Goal: Task Accomplishment & Management: Manage account settings

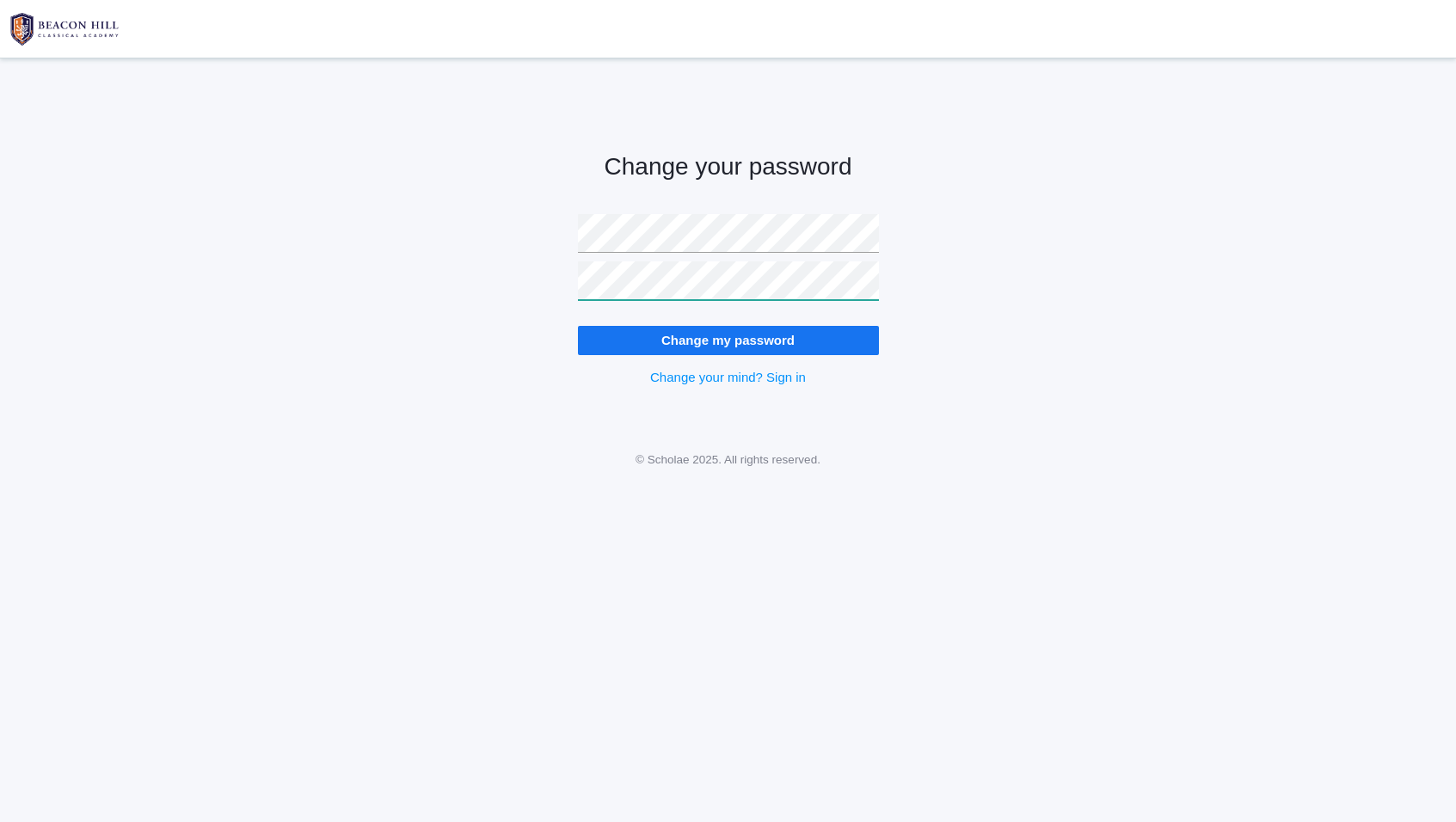
click at [578, 326] on input "Change my password" at bounding box center [728, 340] width 301 height 28
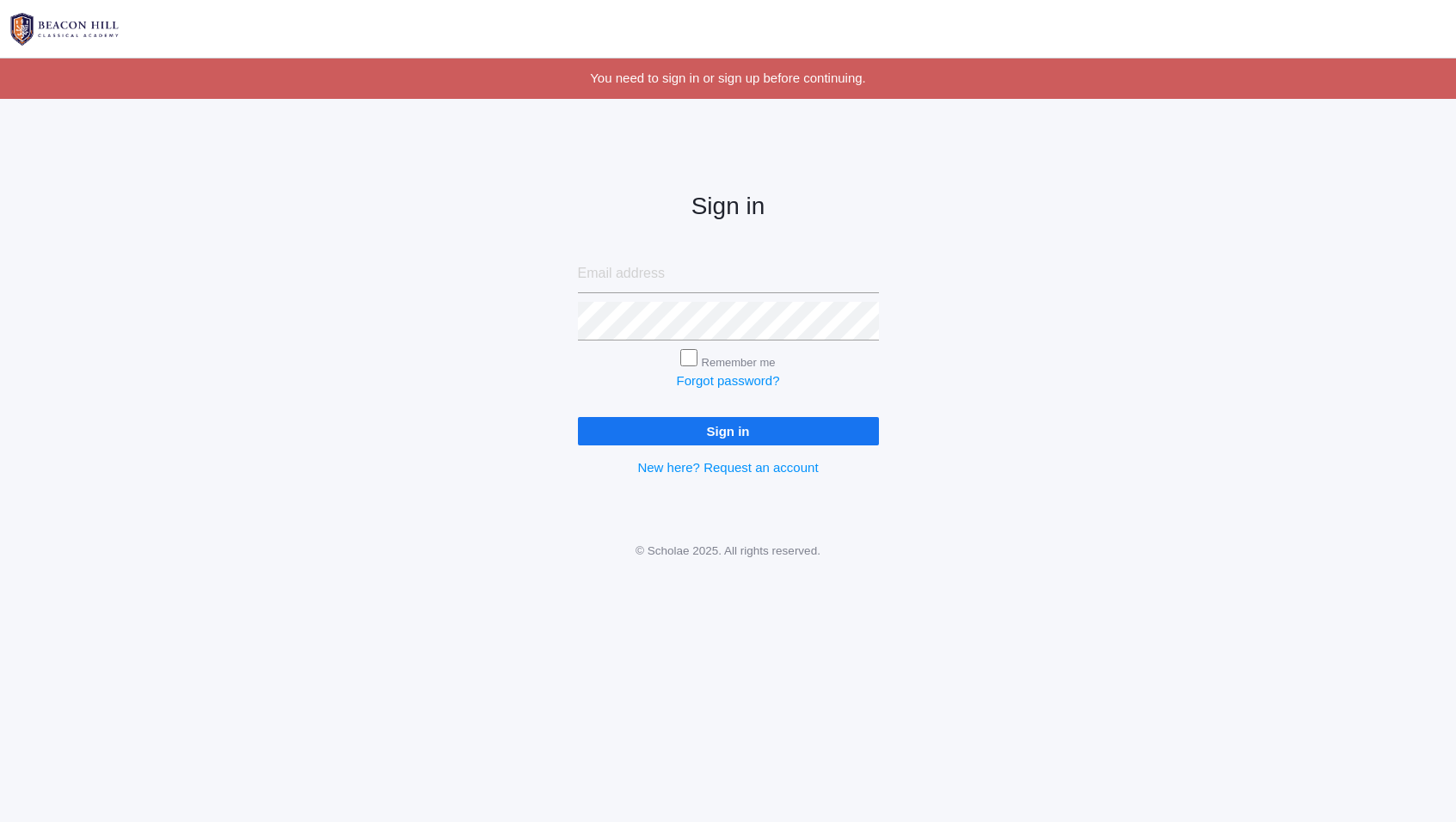
click at [646, 283] on input "email" at bounding box center [728, 274] width 301 height 39
type input "pete.dish@gmail.com"
click at [723, 383] on link "Forgot password?" at bounding box center [727, 381] width 103 height 15
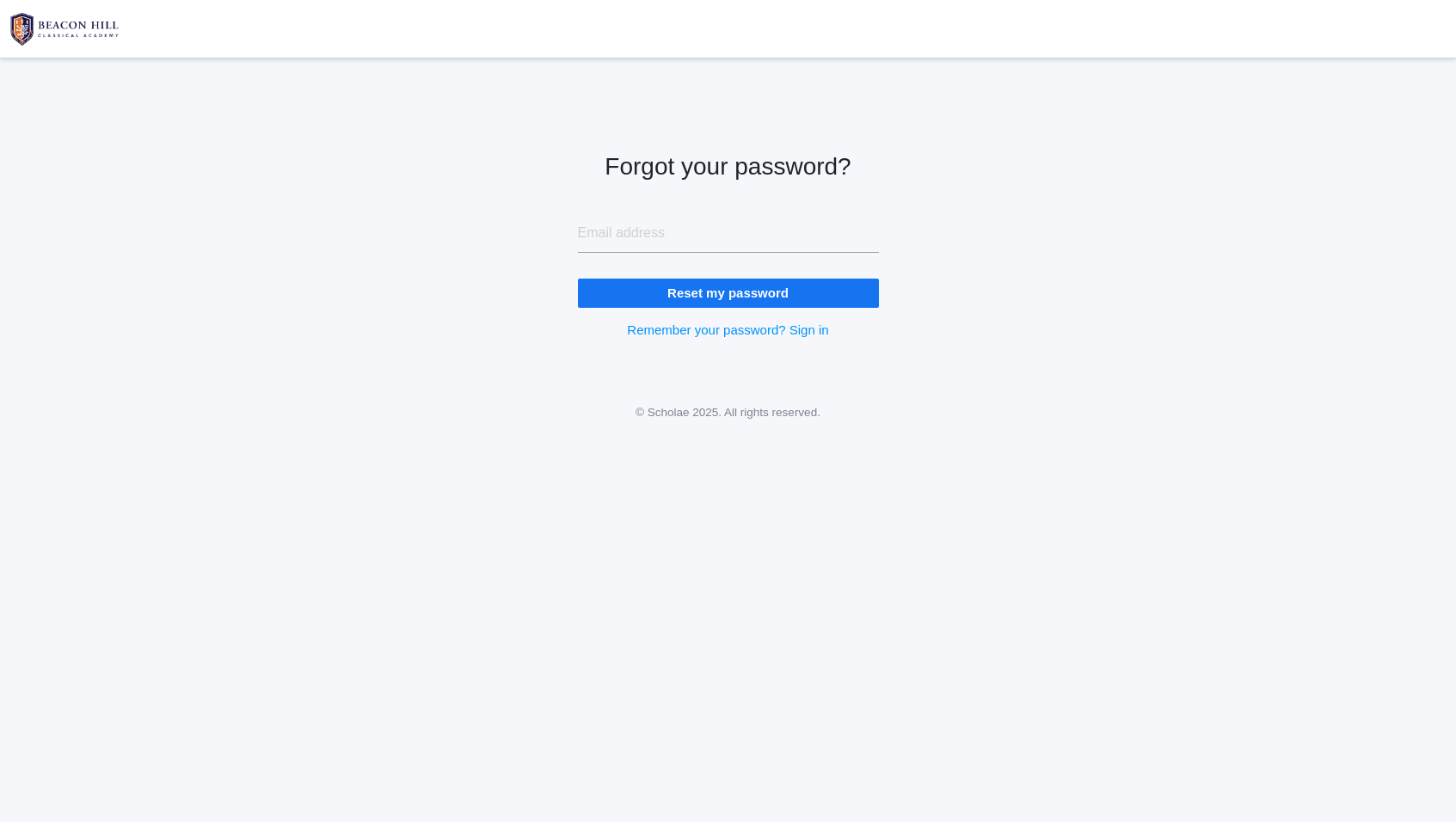
click at [709, 299] on input "Reset my password" at bounding box center [728, 292] width 301 height 28
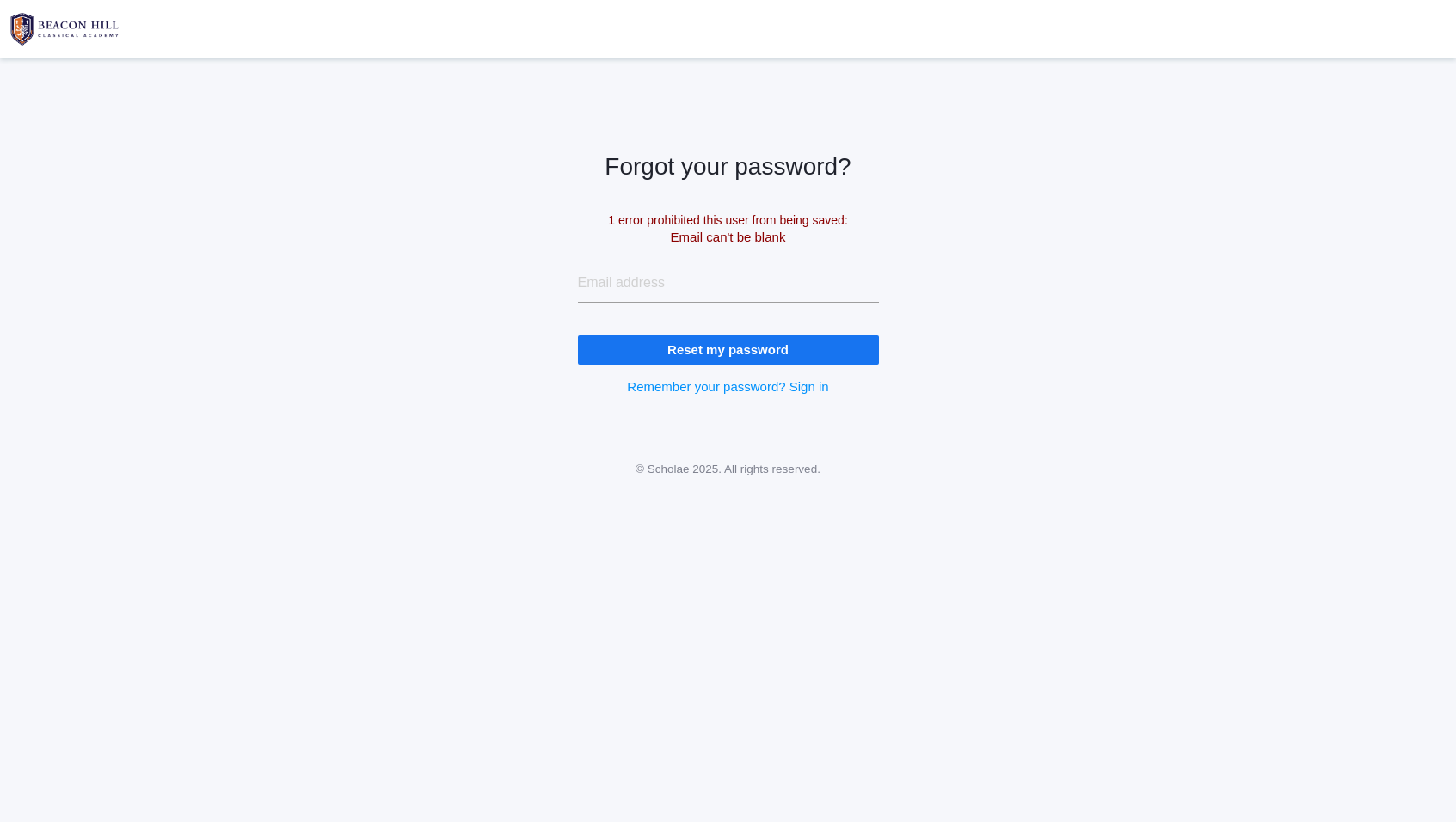
click at [657, 287] on input "email" at bounding box center [728, 283] width 301 height 39
type input "pete.dish@gmail.com"
click at [706, 357] on input "Reset my password" at bounding box center [728, 350] width 301 height 28
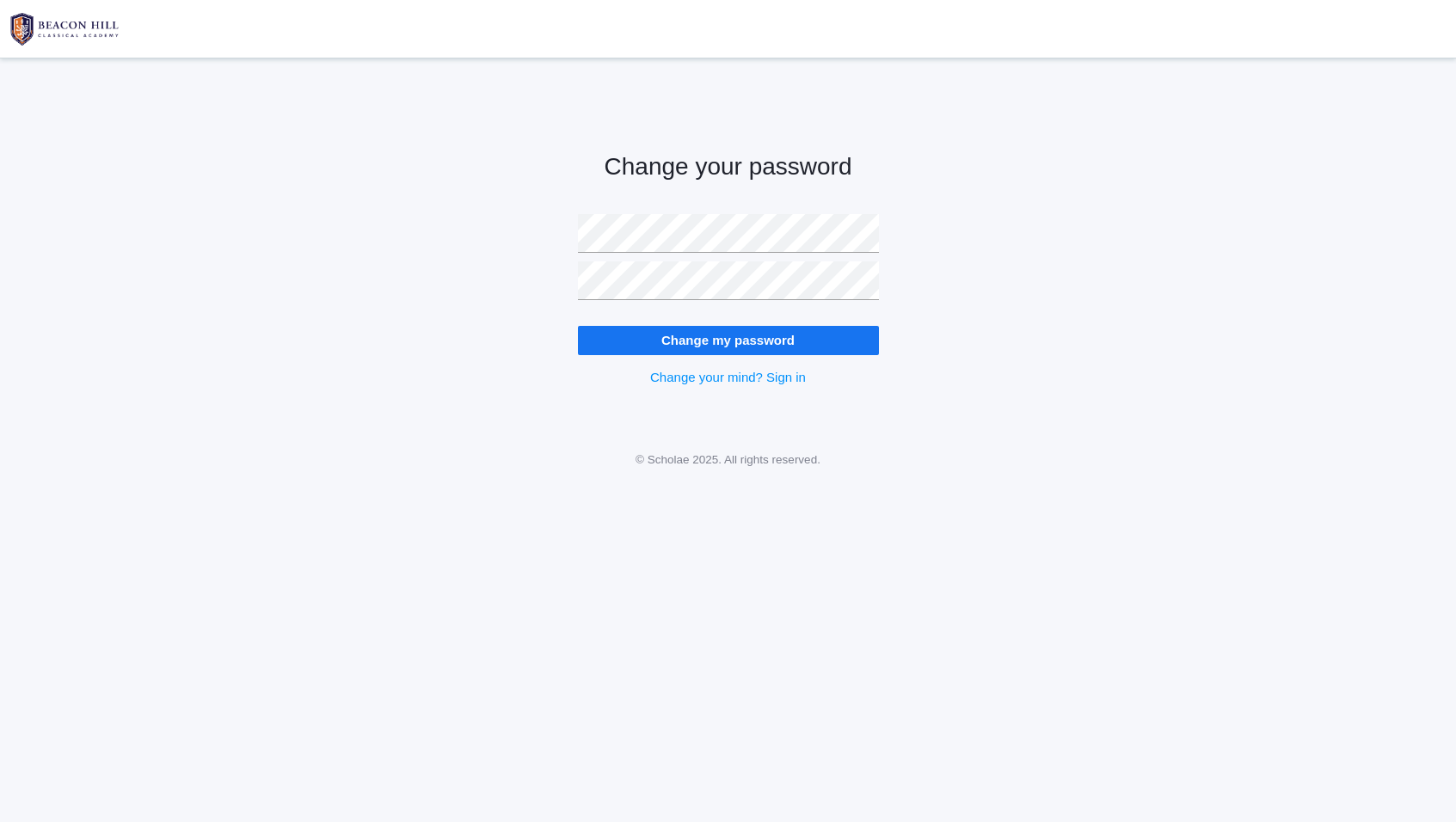
click at [712, 345] on input "Change my password" at bounding box center [728, 340] width 301 height 28
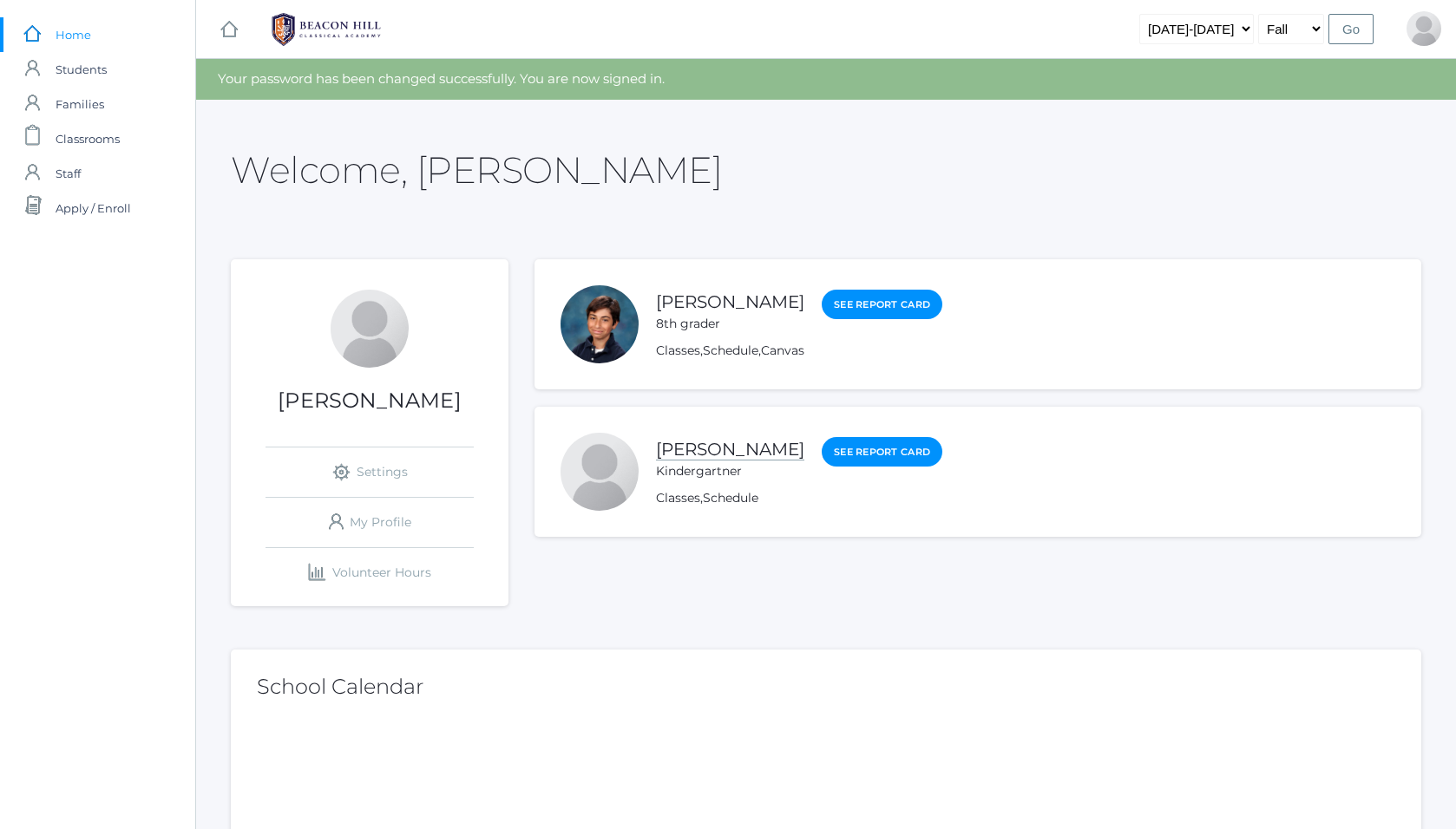
click at [769, 450] on link "[PERSON_NAME]" at bounding box center [730, 450] width 149 height 22
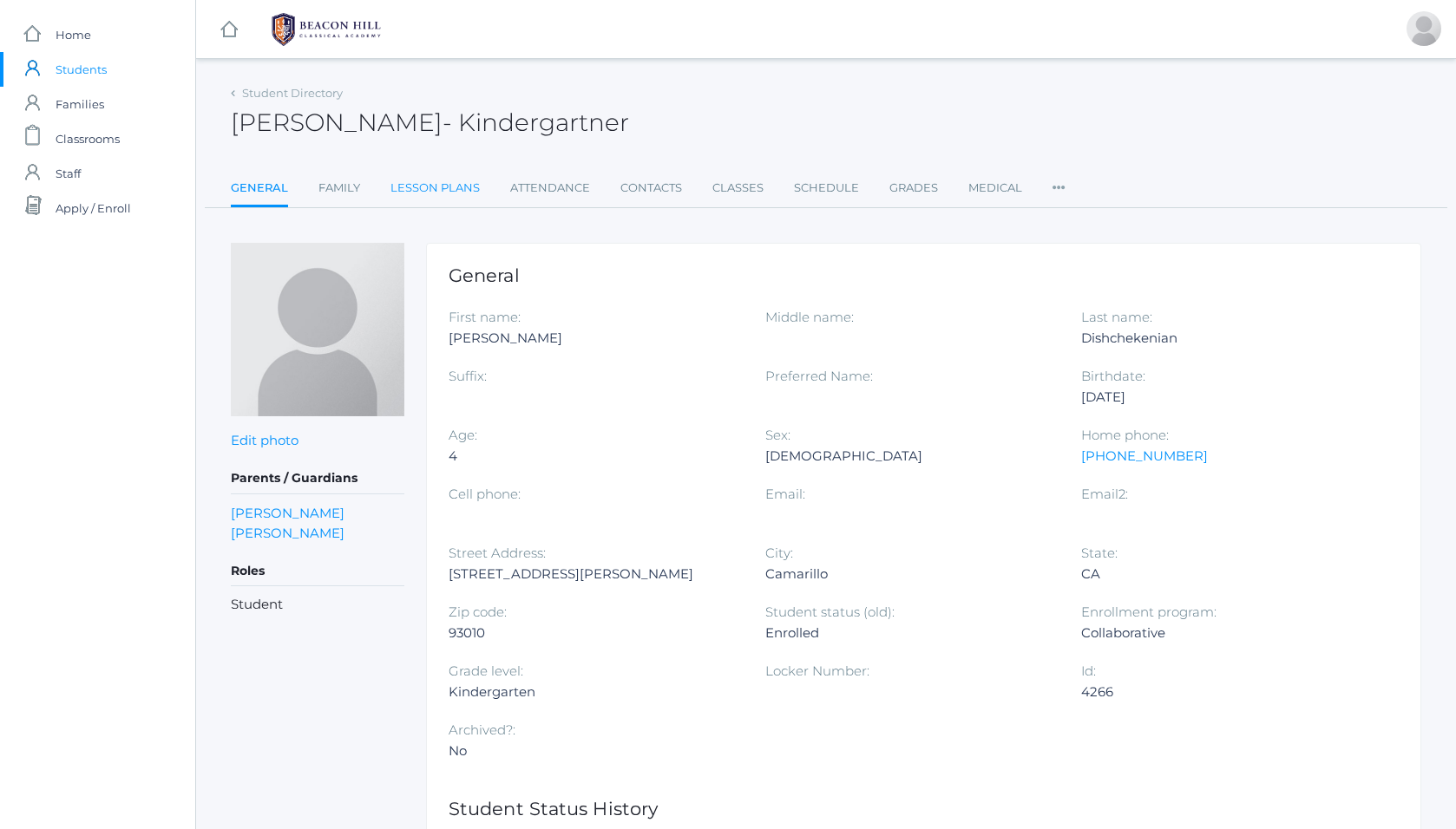
click at [438, 187] on link "Lesson Plans" at bounding box center [434, 188] width 89 height 35
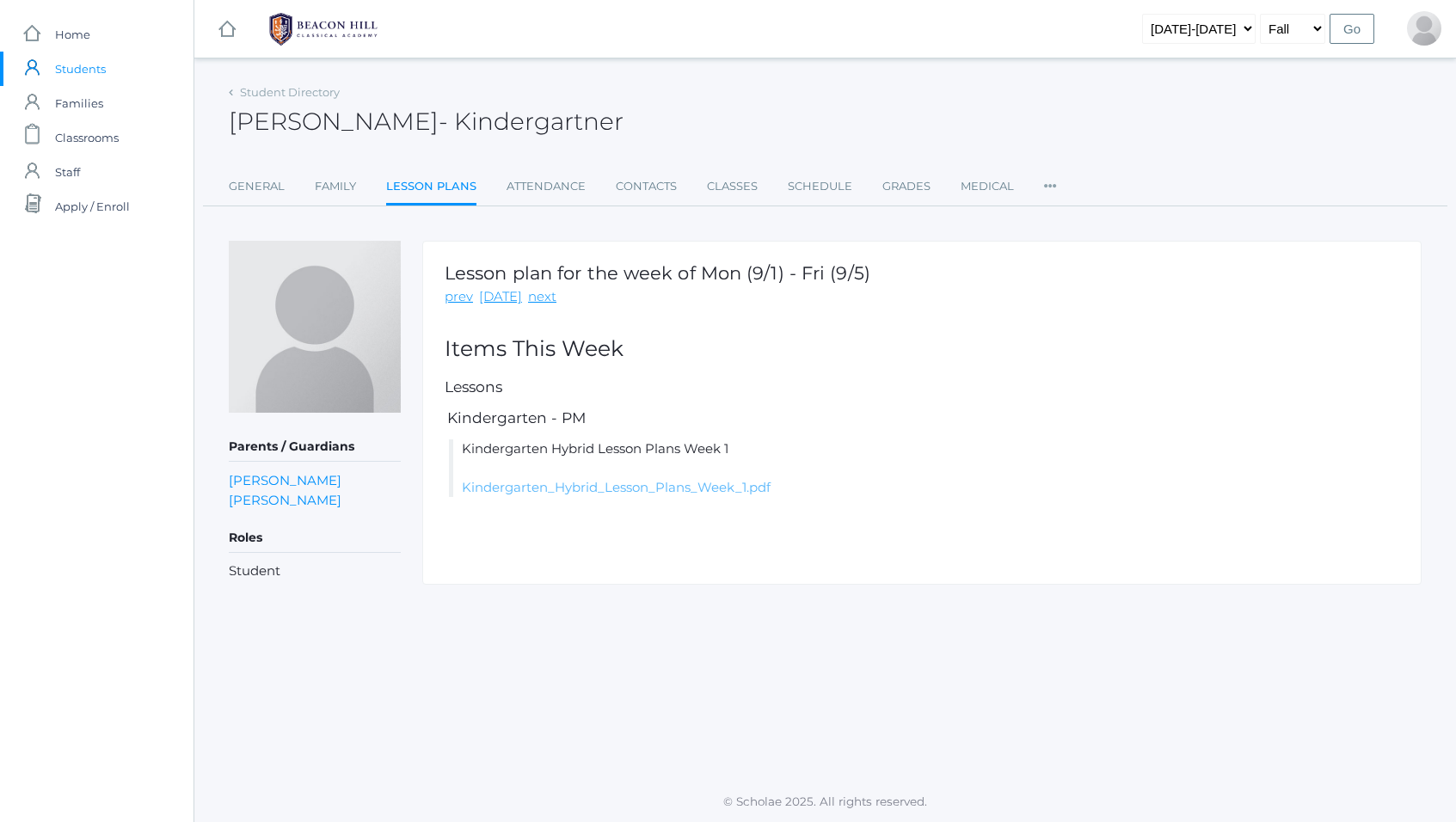
click at [582, 492] on link "Kindergarten_Hybrid_Lesson_Plans_Week_1.pdf" at bounding box center [615, 487] width 308 height 16
click at [733, 188] on link "Classes" at bounding box center [733, 187] width 51 height 35
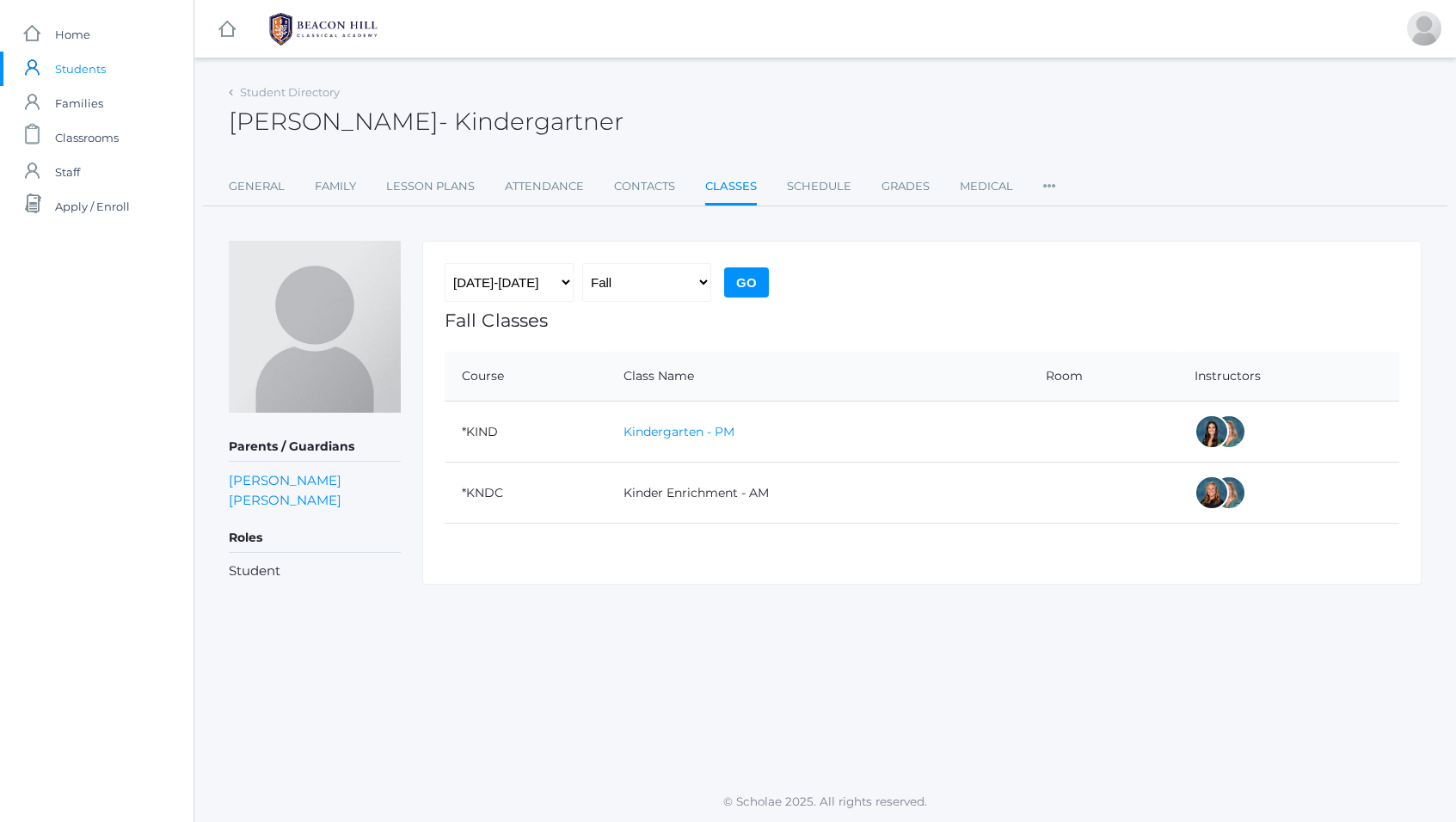
click at [680, 431] on link "Kindergarten - PM" at bounding box center [679, 431] width 111 height 15
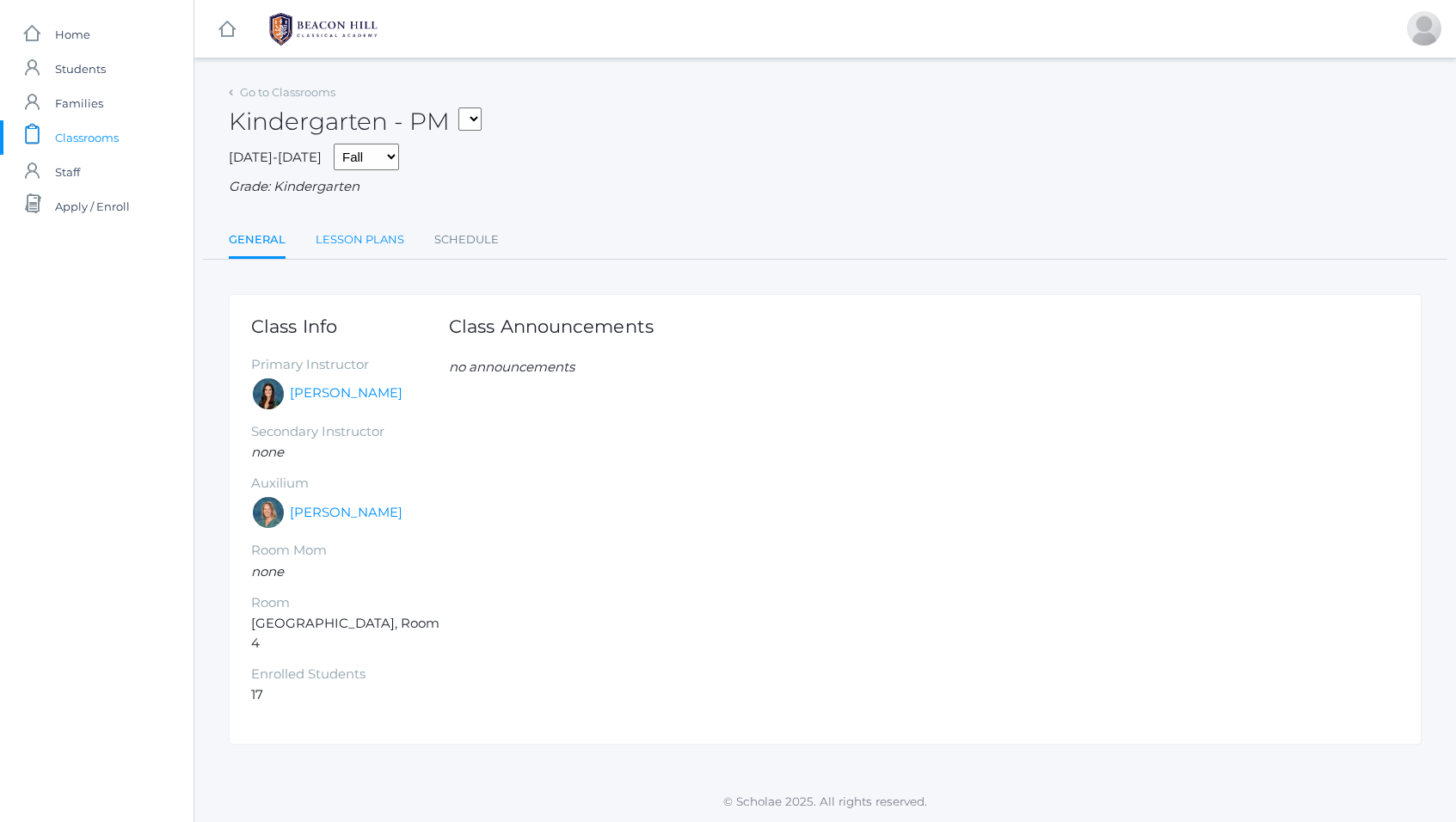
click at [353, 242] on link "Lesson Plans" at bounding box center [359, 240] width 88 height 35
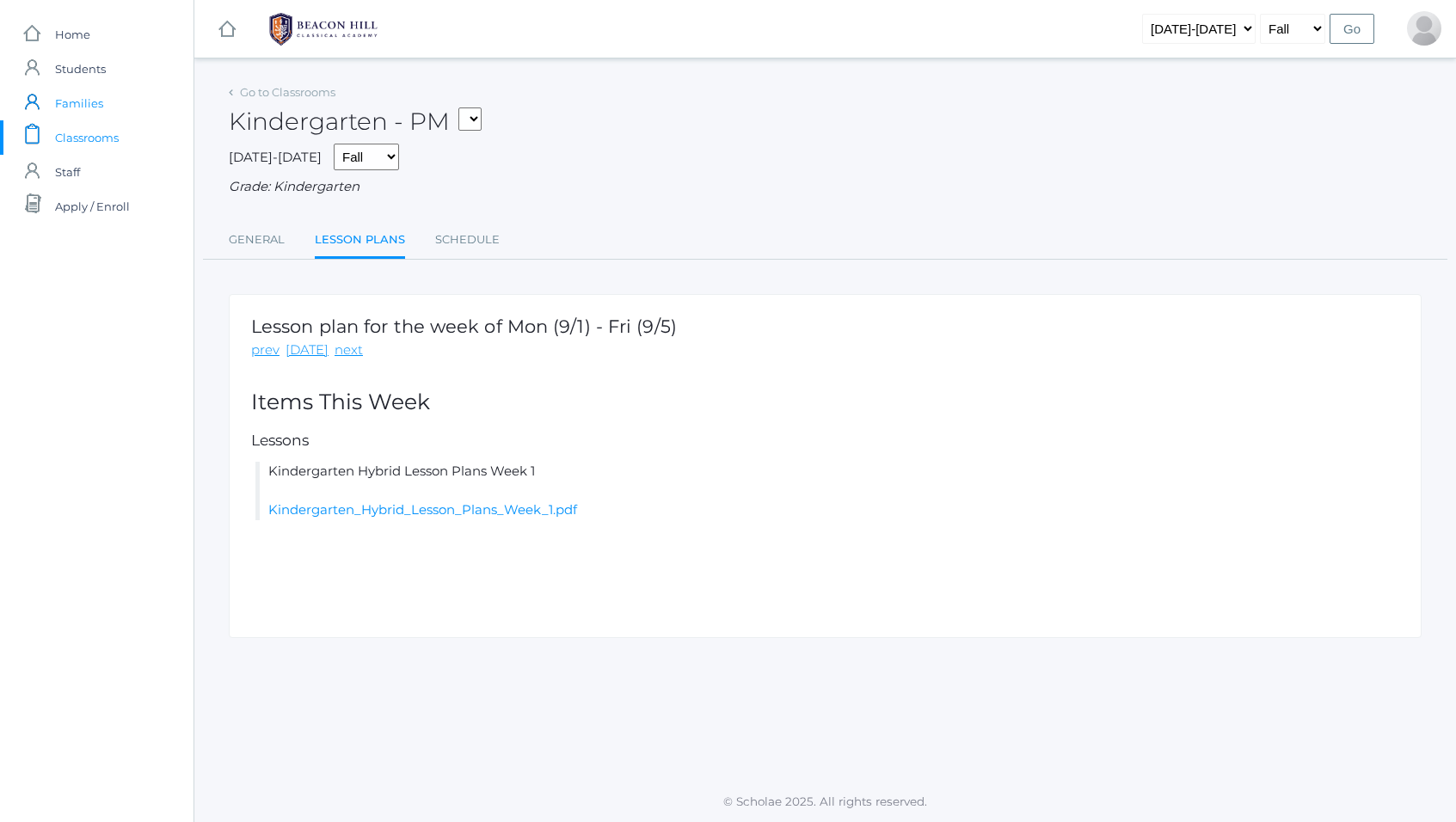
click at [69, 108] on span "Families" at bounding box center [78, 103] width 48 height 35
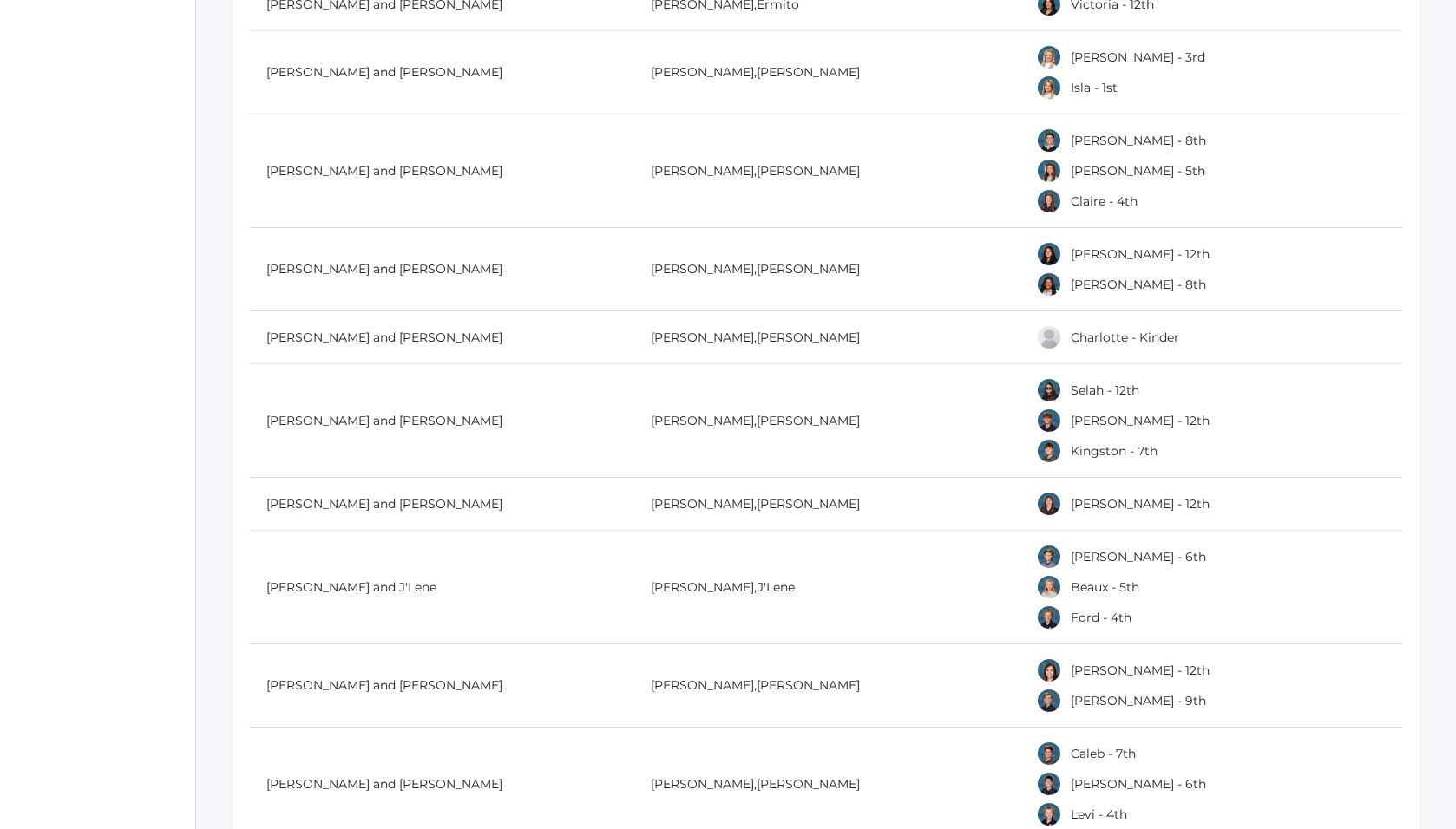
scroll to position [898, 0]
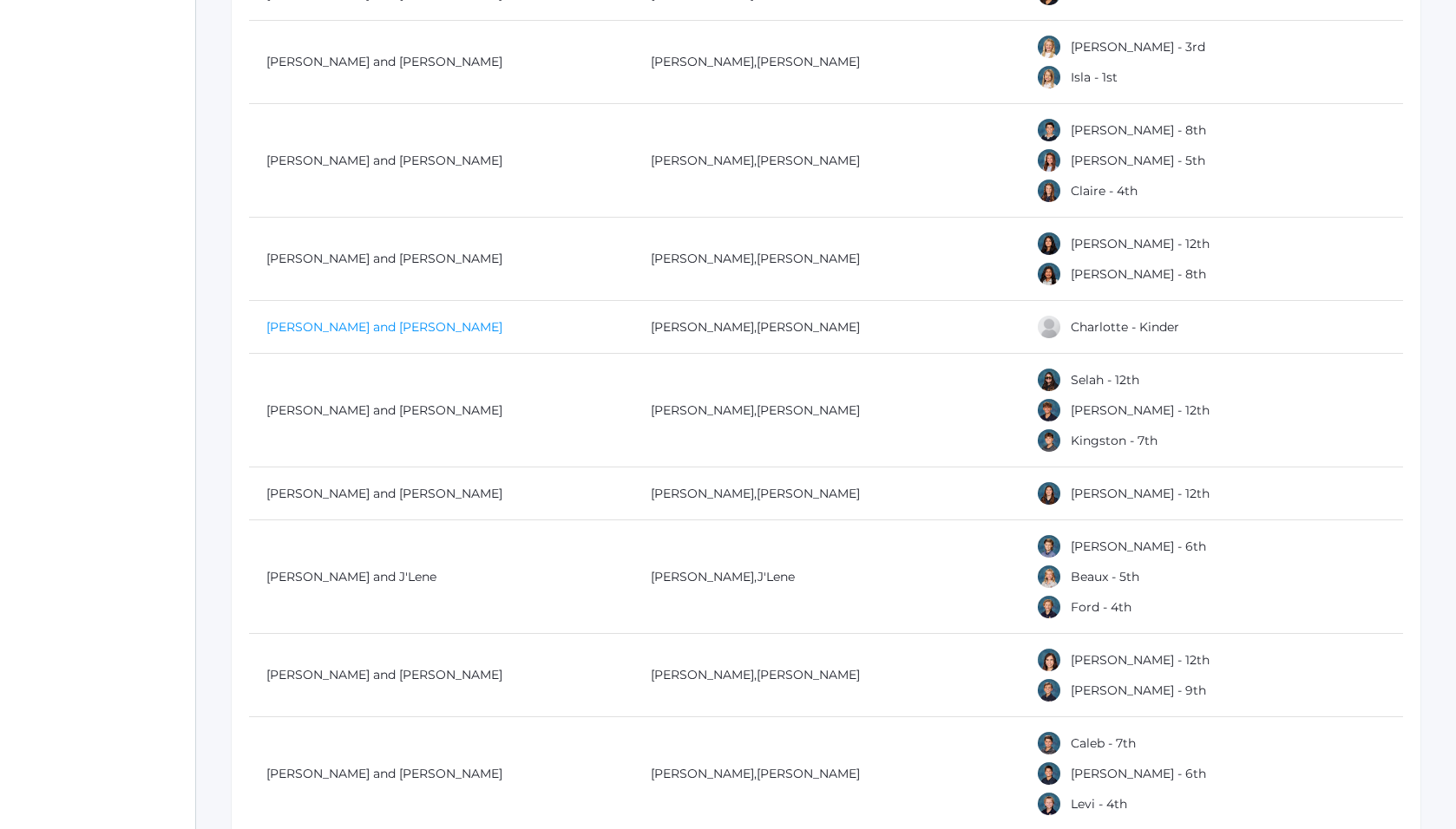
click at [313, 329] on link "[PERSON_NAME] and [PERSON_NAME]" at bounding box center [384, 327] width 236 height 16
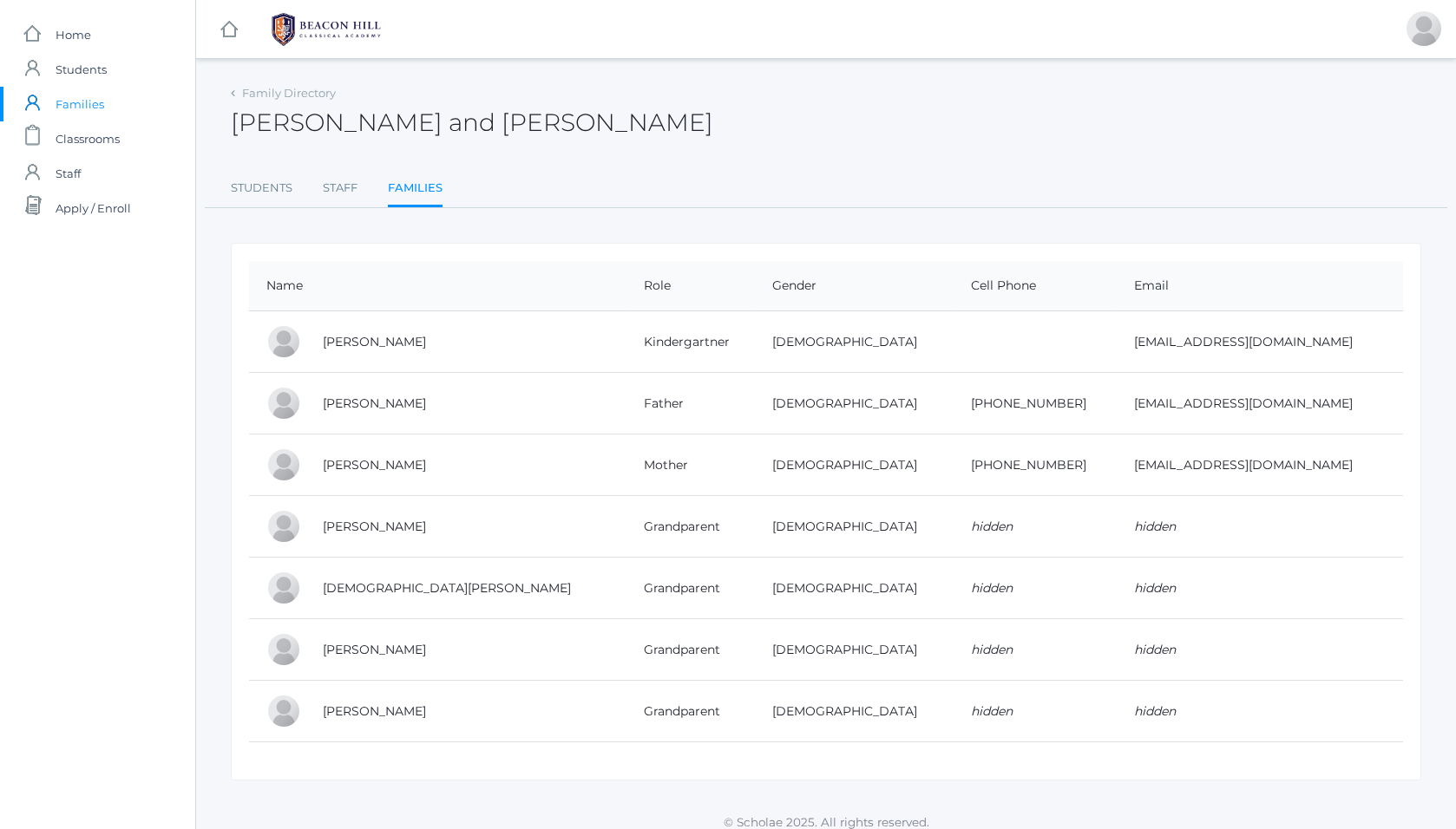
click at [281, 339] on div at bounding box center [284, 342] width 35 height 35
click at [354, 470] on link "[PERSON_NAME]" at bounding box center [375, 465] width 103 height 16
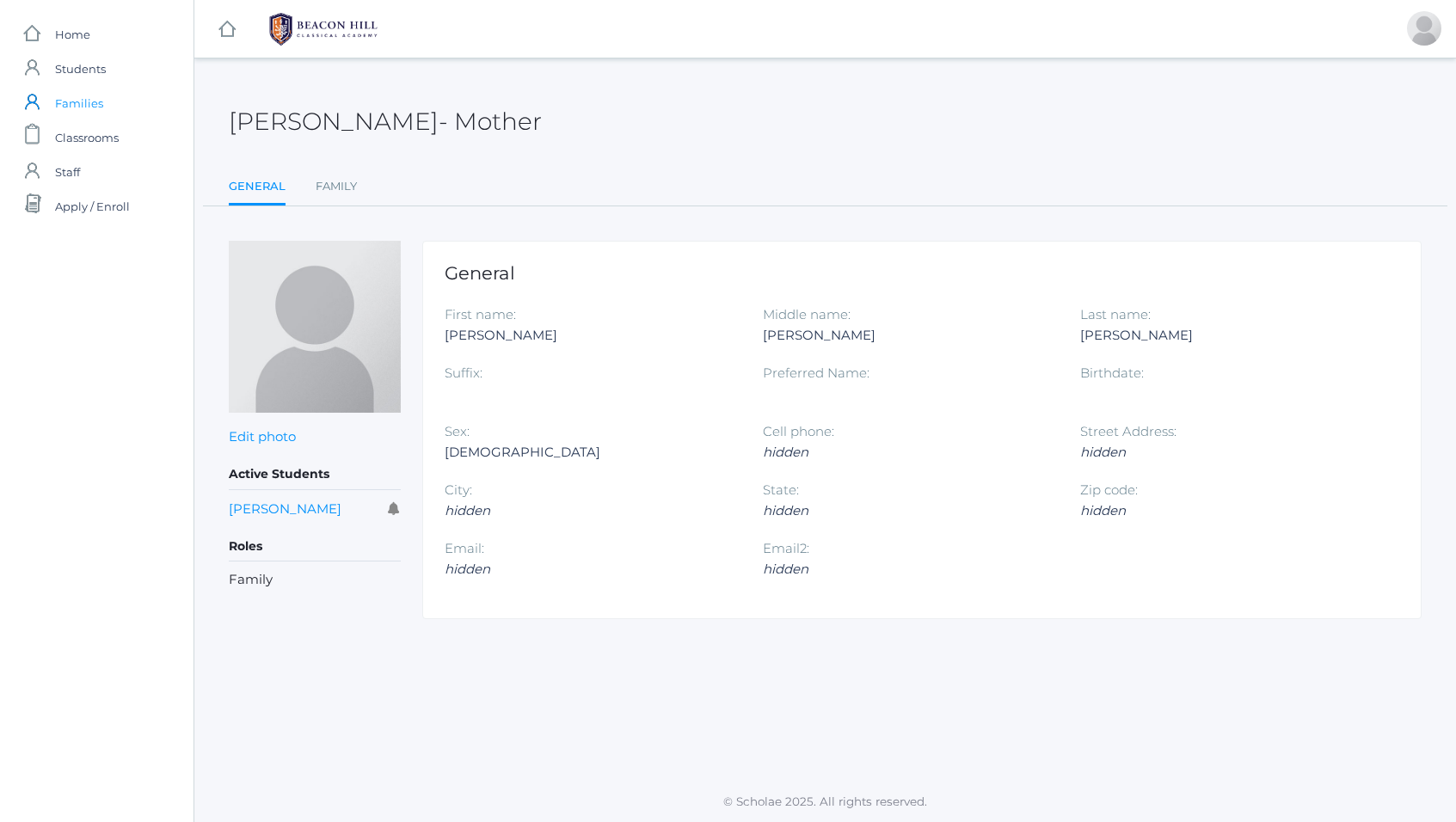
click at [72, 101] on span "Families" at bounding box center [78, 103] width 48 height 35
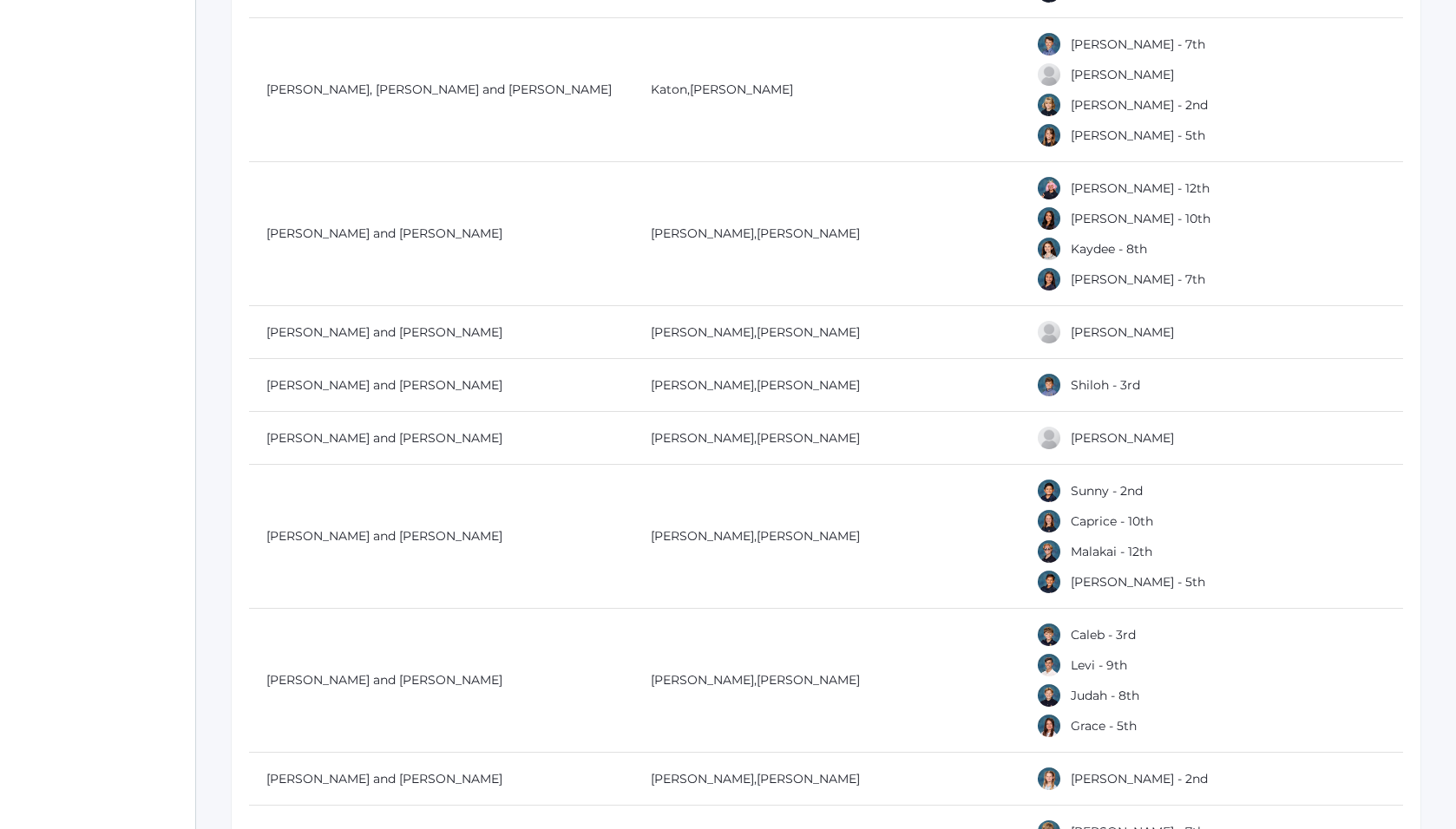
scroll to position [3897, 0]
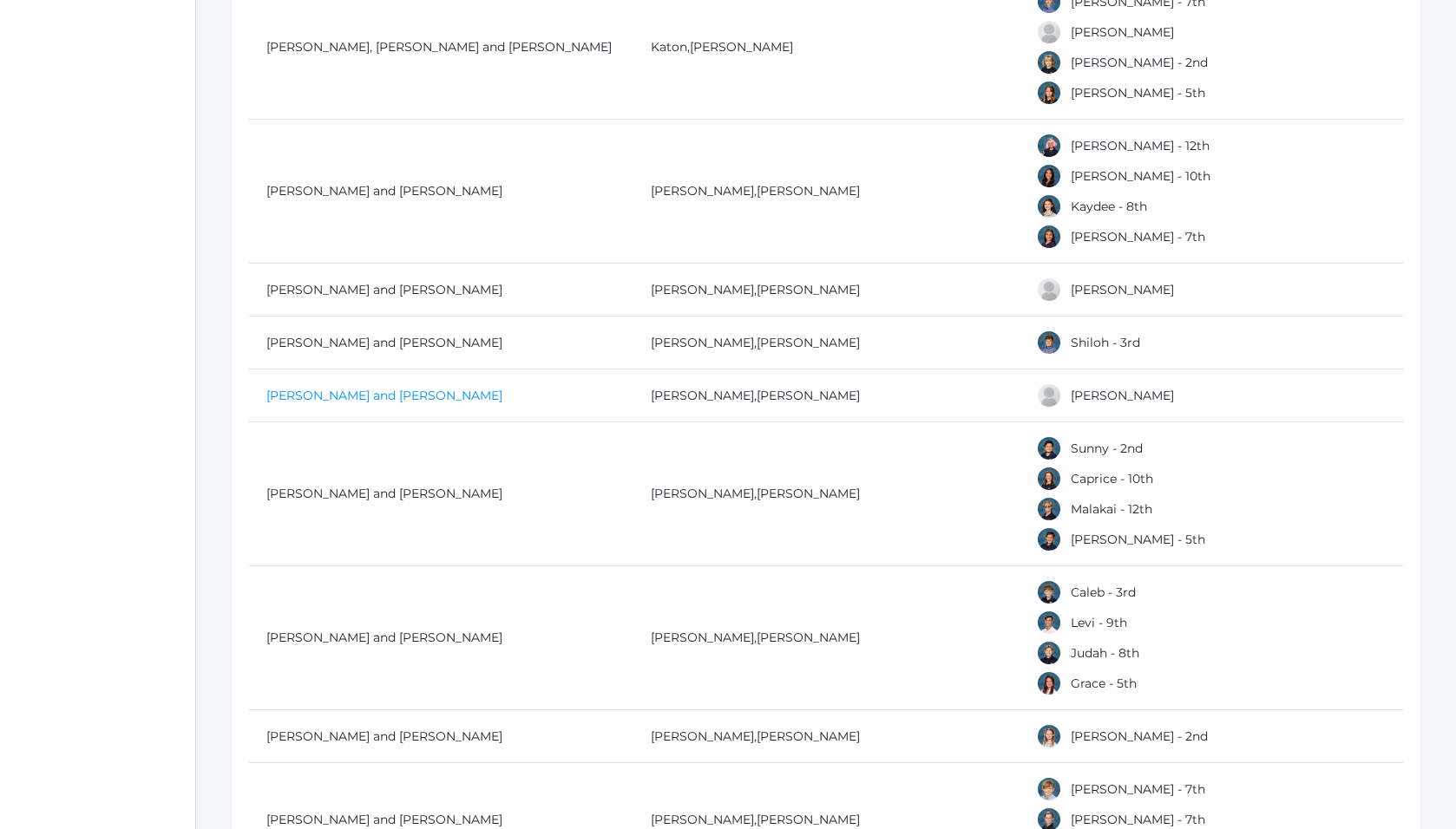
click at [346, 398] on link "[PERSON_NAME] and [PERSON_NAME]" at bounding box center [384, 395] width 236 height 16
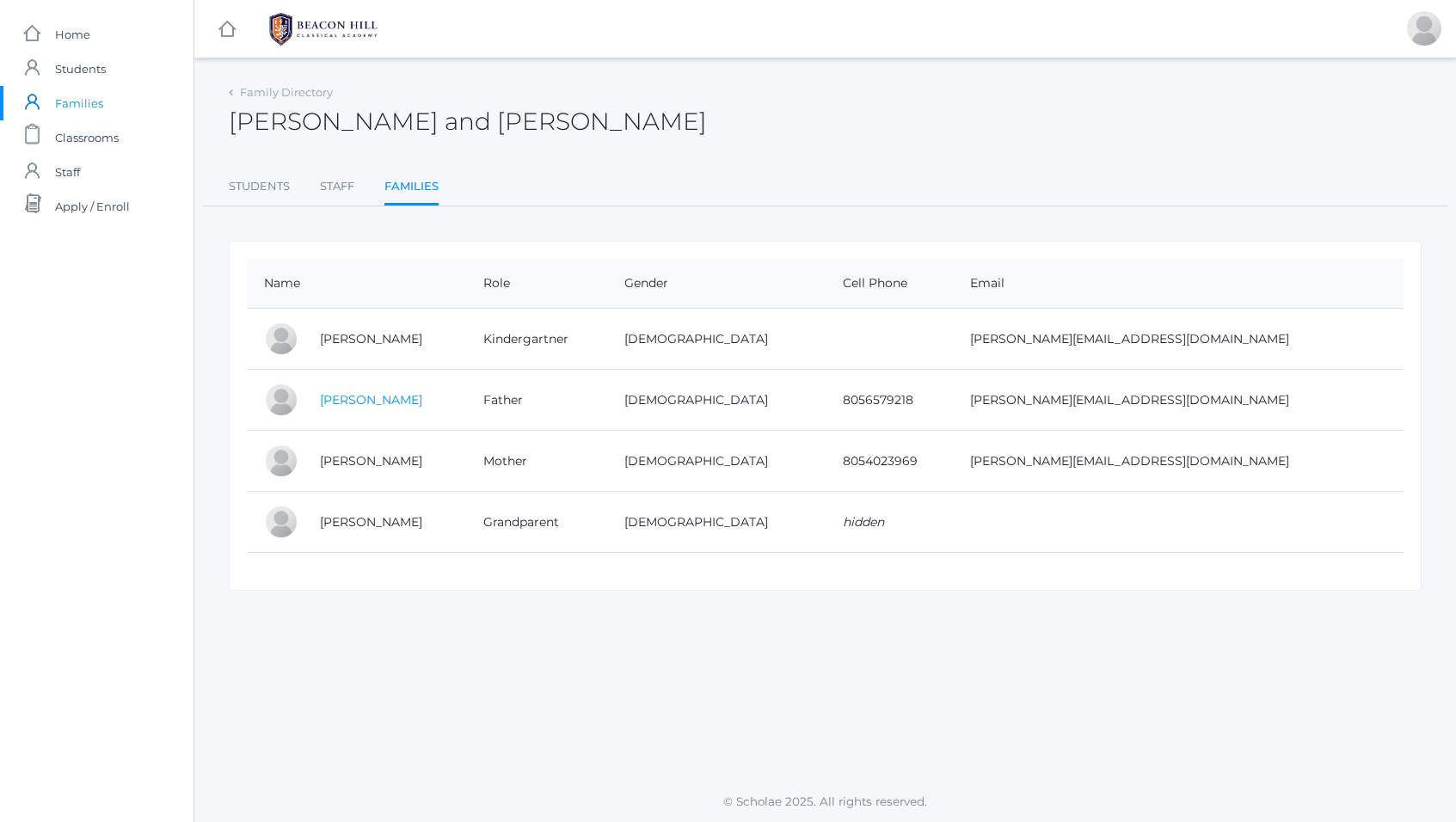
click at [344, 401] on link "[PERSON_NAME]" at bounding box center [371, 400] width 102 height 15
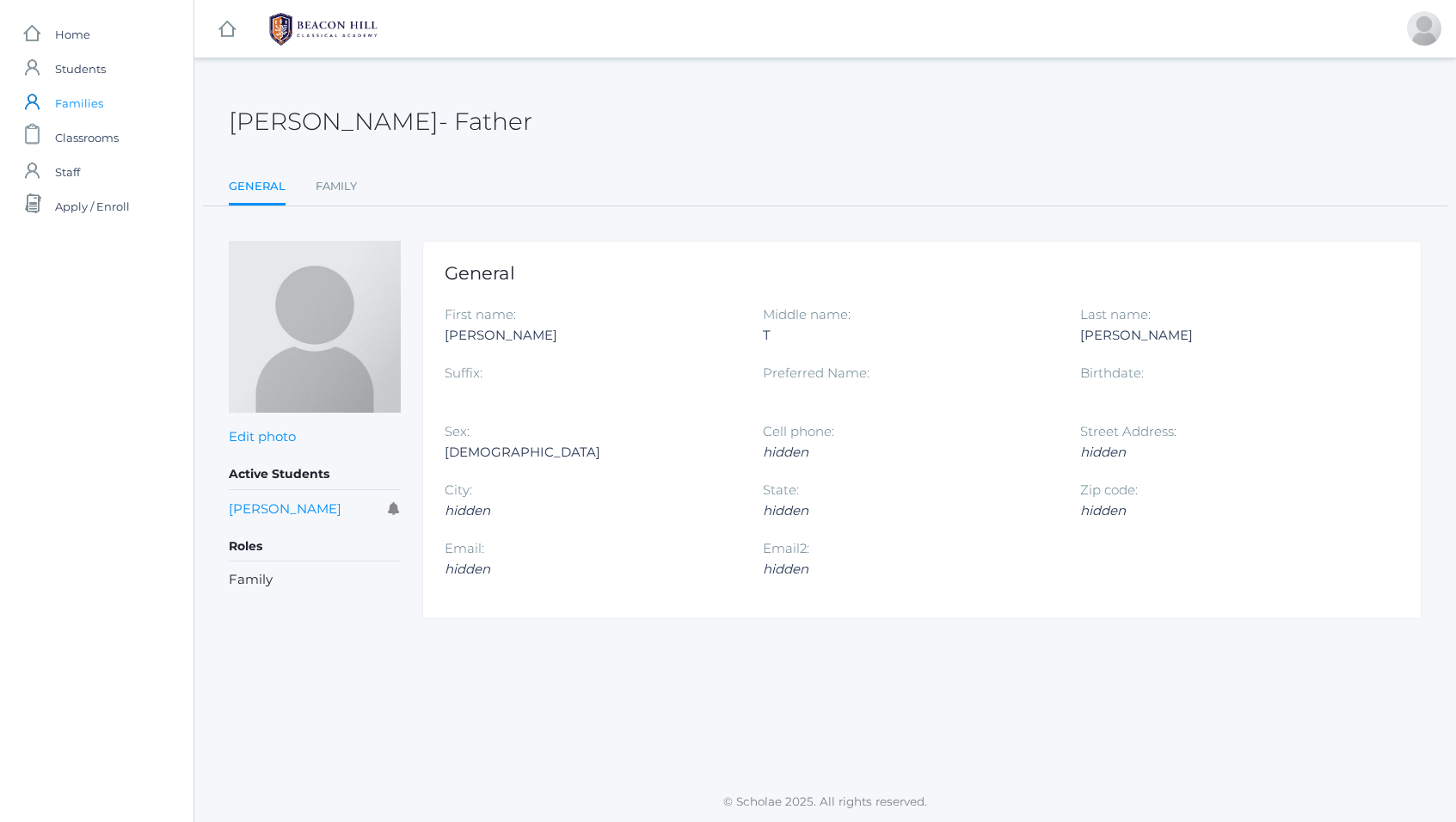
click at [80, 109] on span "Families" at bounding box center [78, 103] width 48 height 35
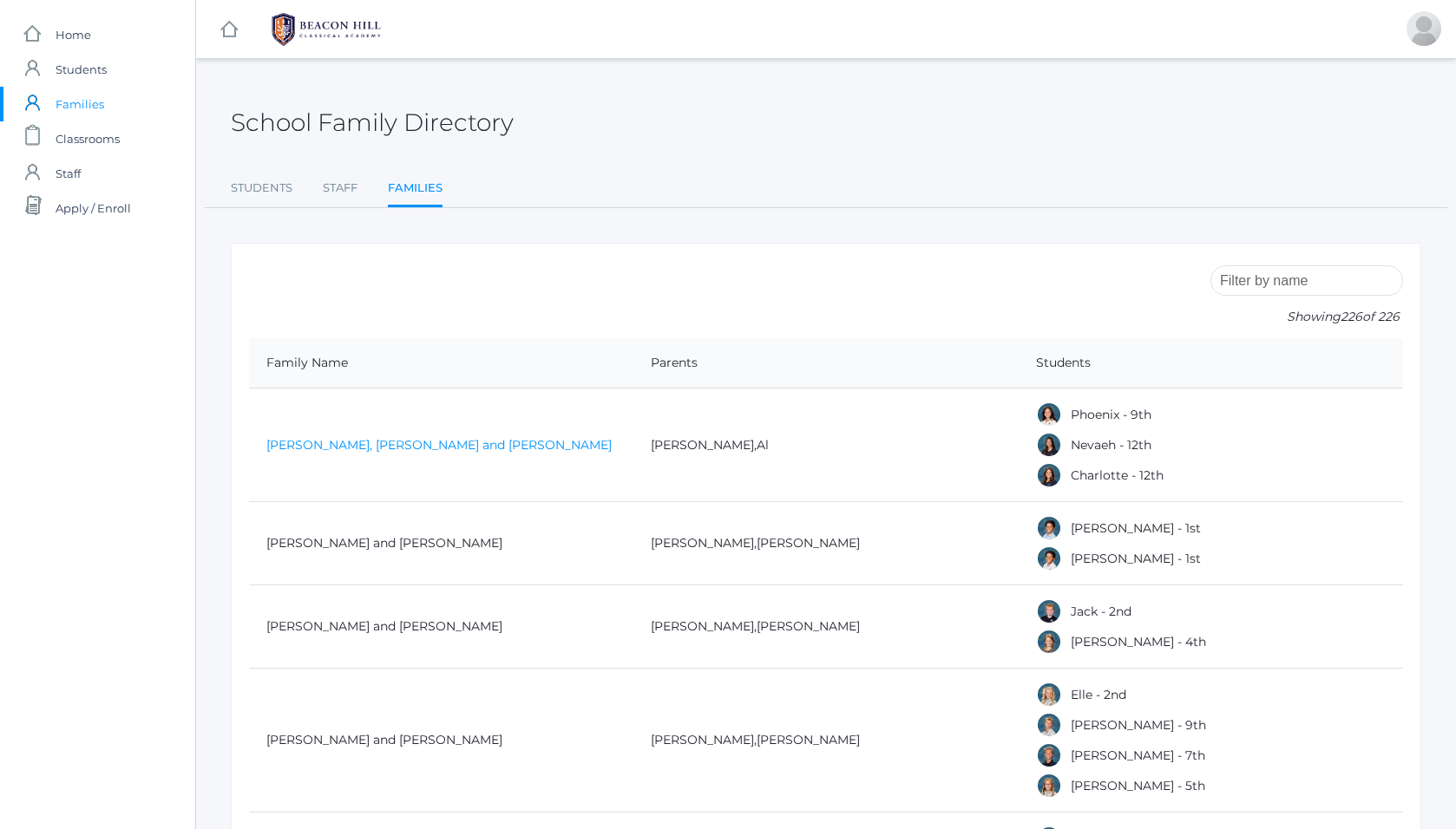
click at [319, 444] on link "[PERSON_NAME], [PERSON_NAME] and [PERSON_NAME]" at bounding box center [439, 444] width 345 height 16
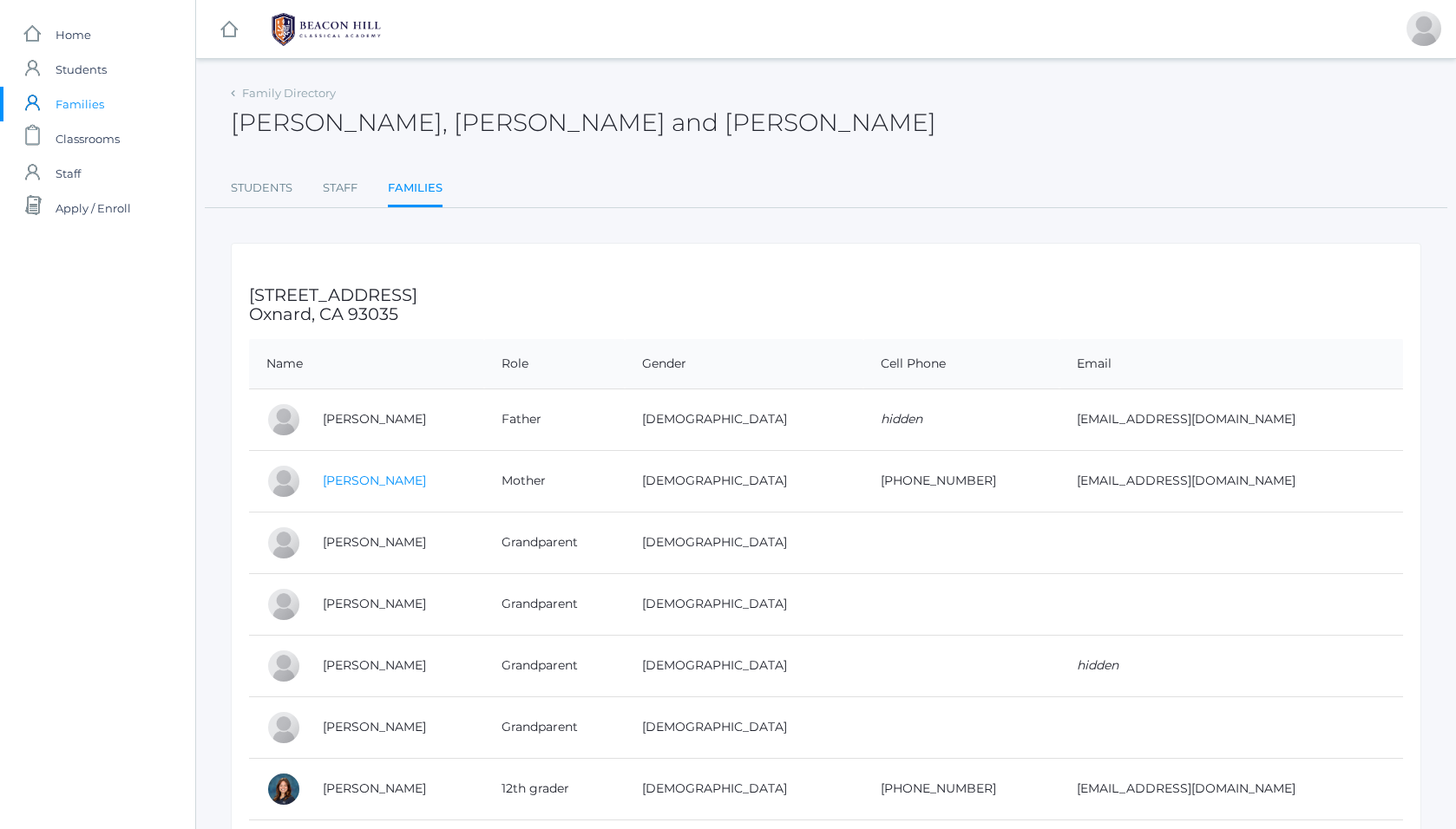
click at [357, 486] on link "[PERSON_NAME]" at bounding box center [375, 480] width 103 height 16
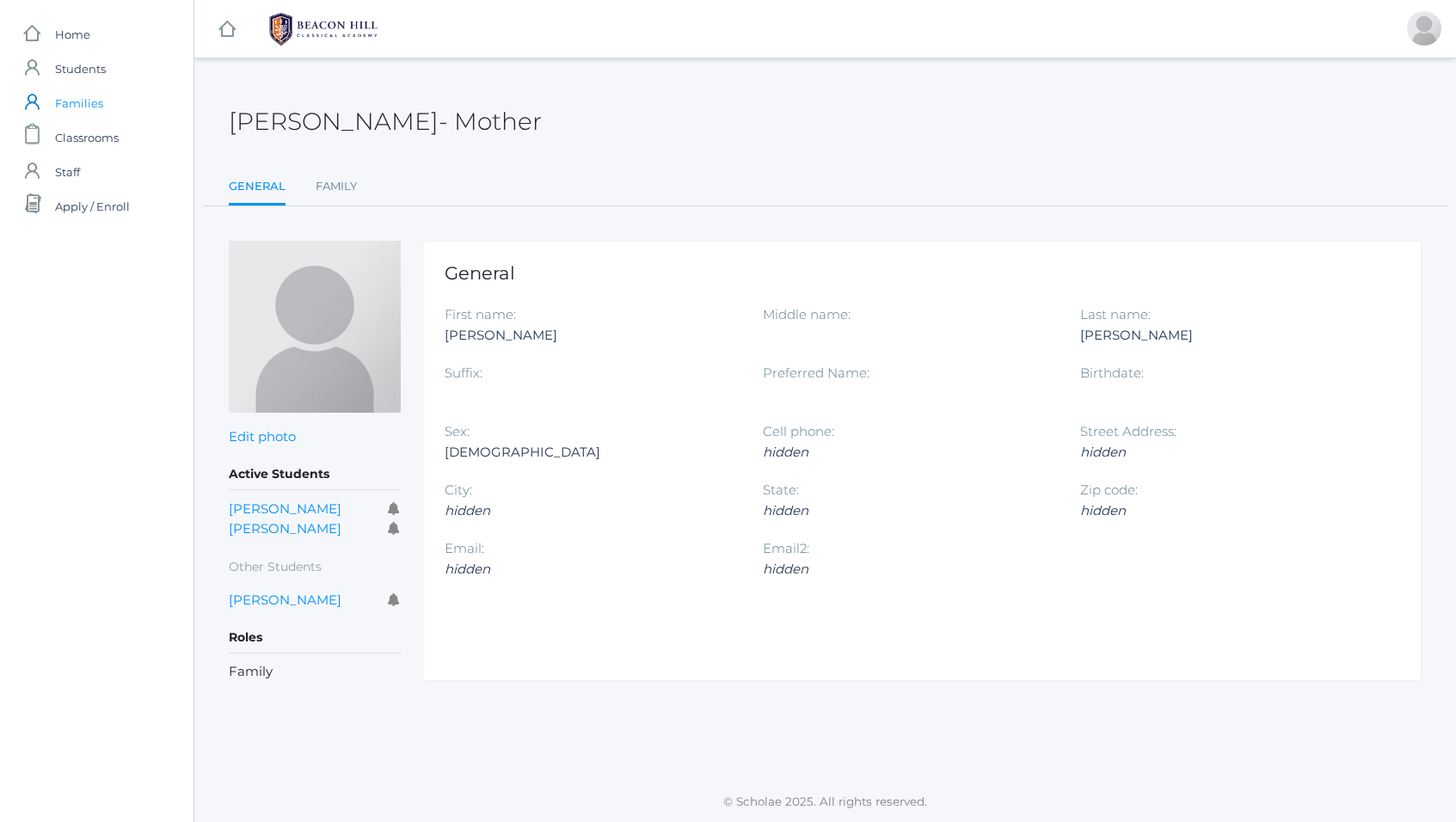
click at [85, 102] on span "Families" at bounding box center [78, 103] width 48 height 35
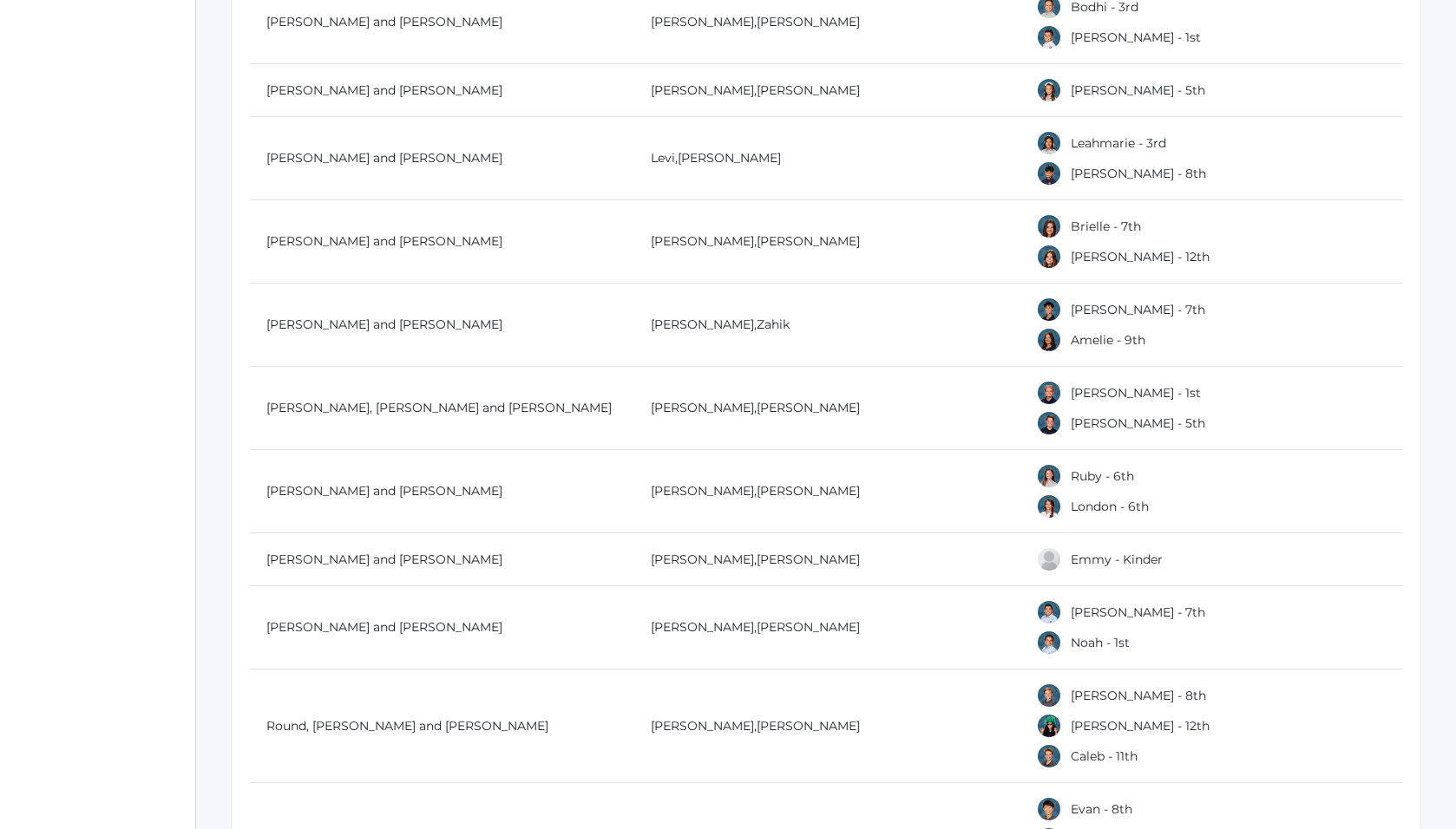
scroll to position [14805, 0]
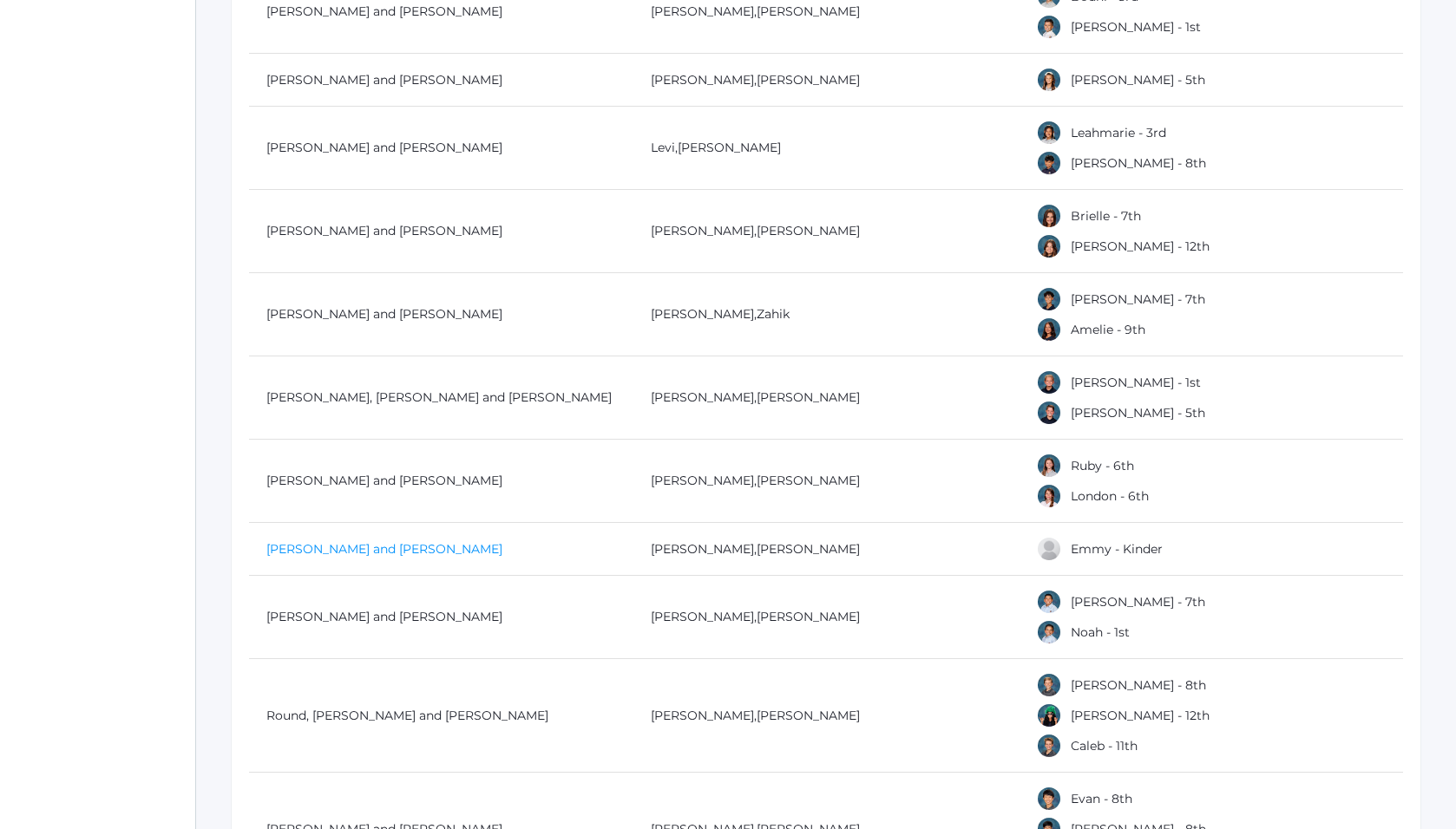
click at [387, 547] on link "[PERSON_NAME] and [PERSON_NAME]" at bounding box center [384, 549] width 236 height 16
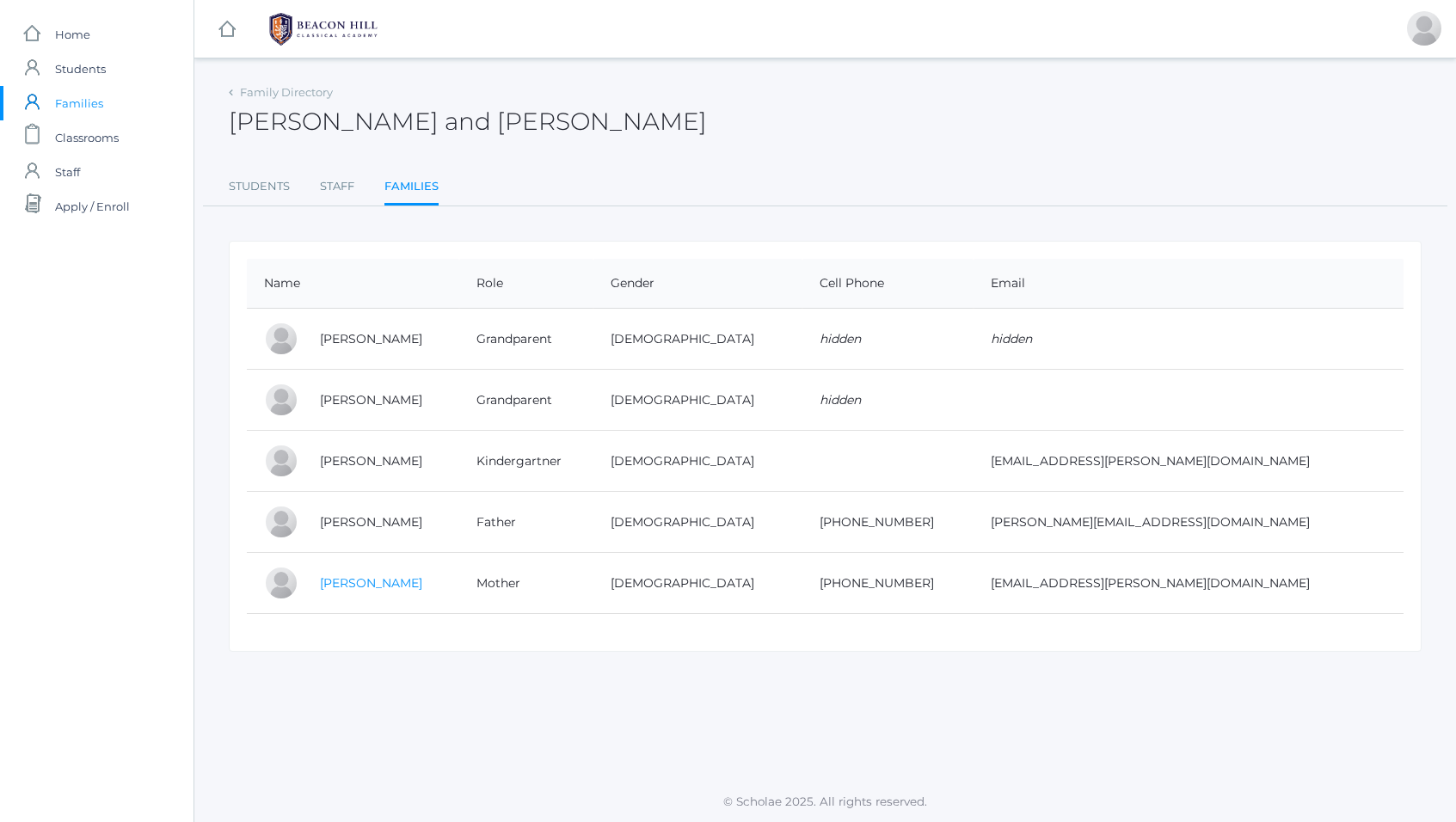
click at [364, 585] on link "[PERSON_NAME]" at bounding box center [371, 583] width 102 height 15
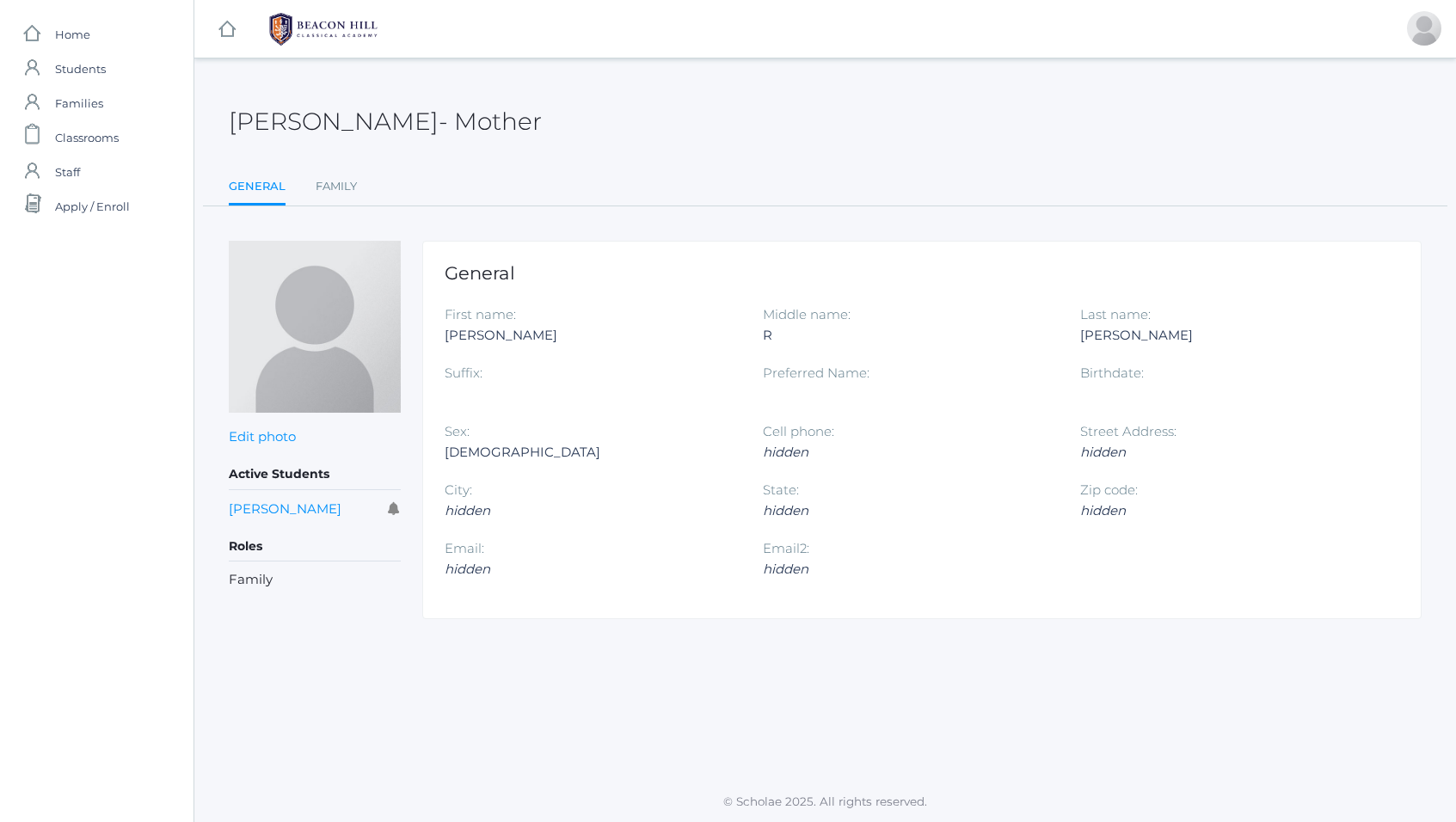
click at [542, 539] on div "Email: hidden" at bounding box center [604, 568] width 318 height 58
click at [75, 111] on span "Families" at bounding box center [78, 103] width 48 height 35
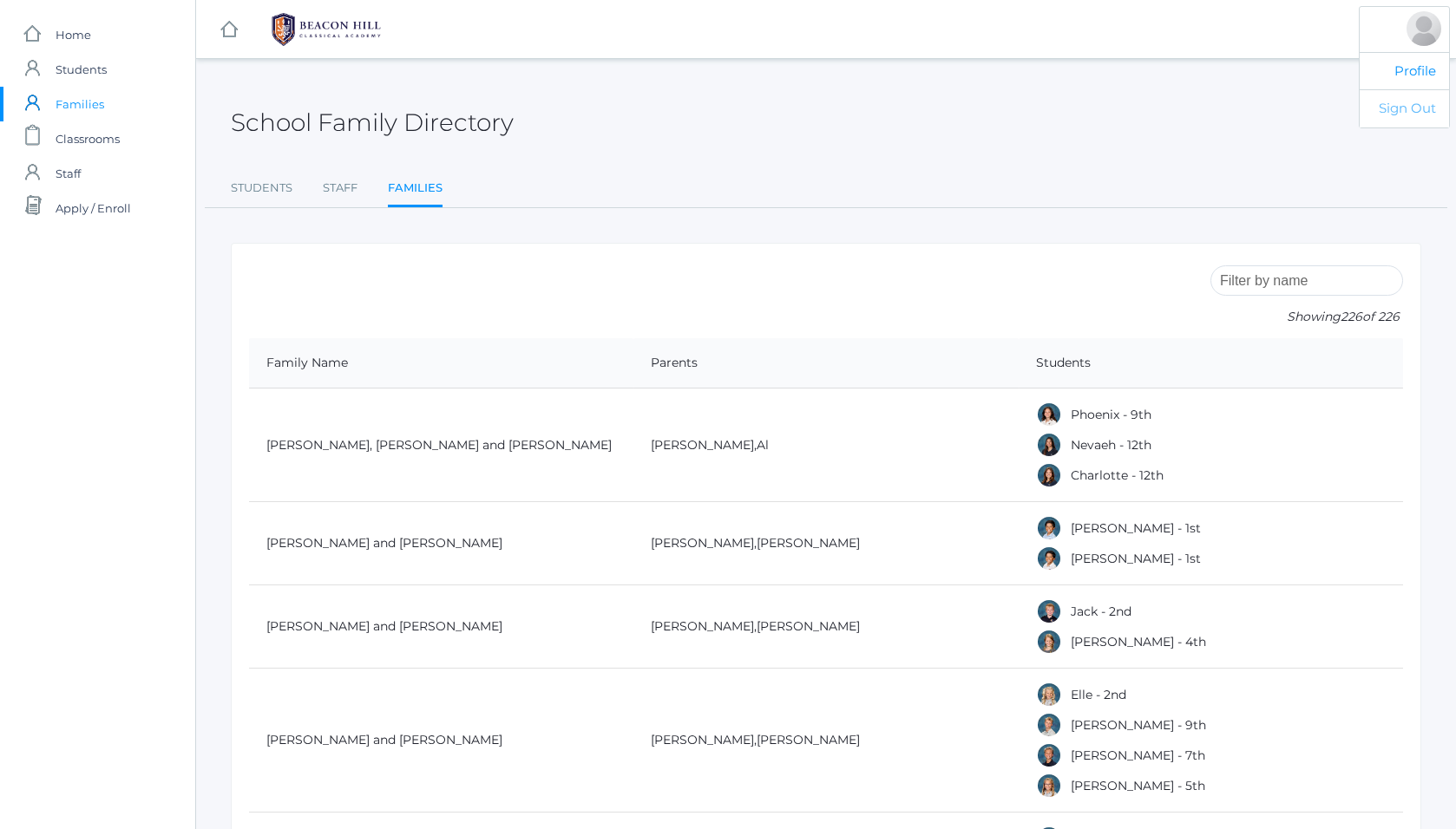
click at [1404, 116] on link "Sign Out" at bounding box center [1404, 108] width 89 height 39
